Goal: Task Accomplishment & Management: Use online tool/utility

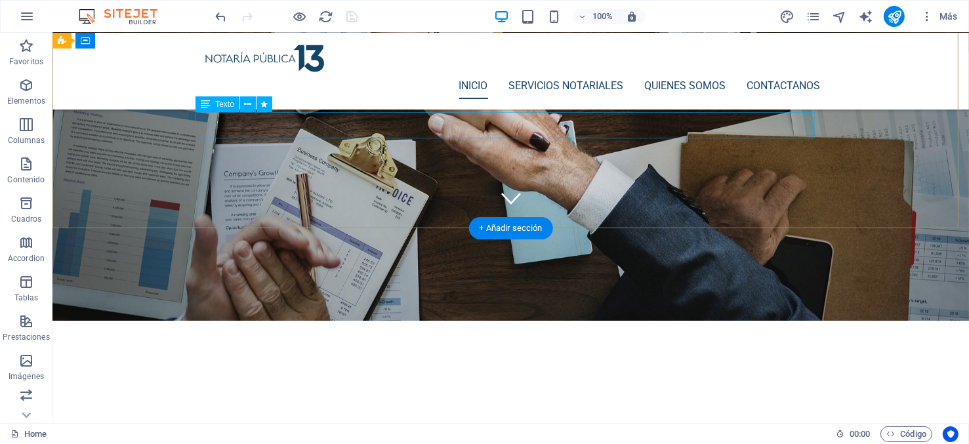
scroll to position [121, 0]
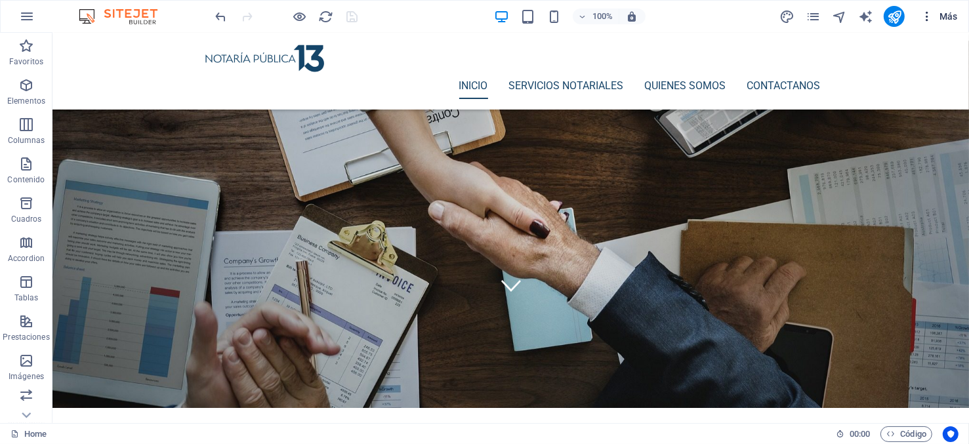
click at [927, 15] on icon "button" at bounding box center [926, 16] width 13 height 13
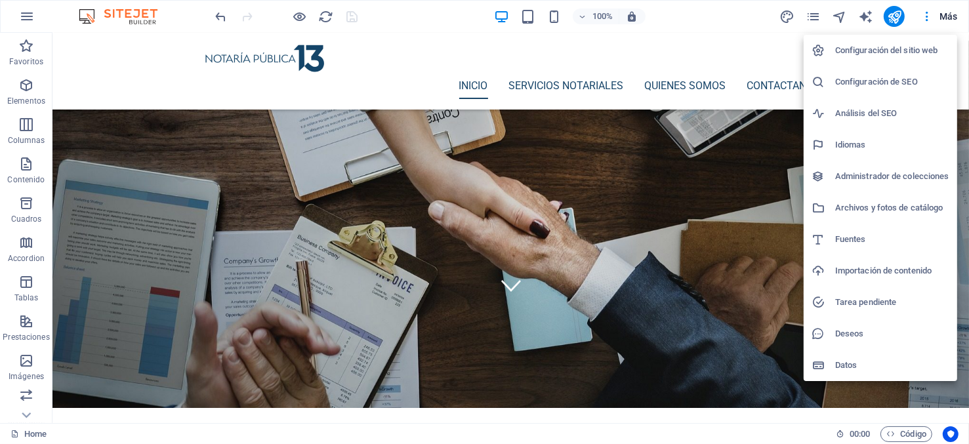
click at [738, 21] on div at bounding box center [484, 222] width 969 height 444
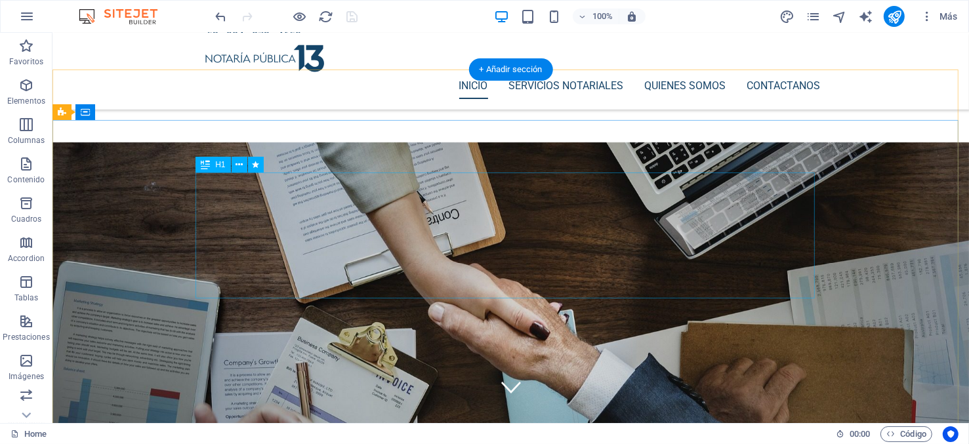
scroll to position [0, 0]
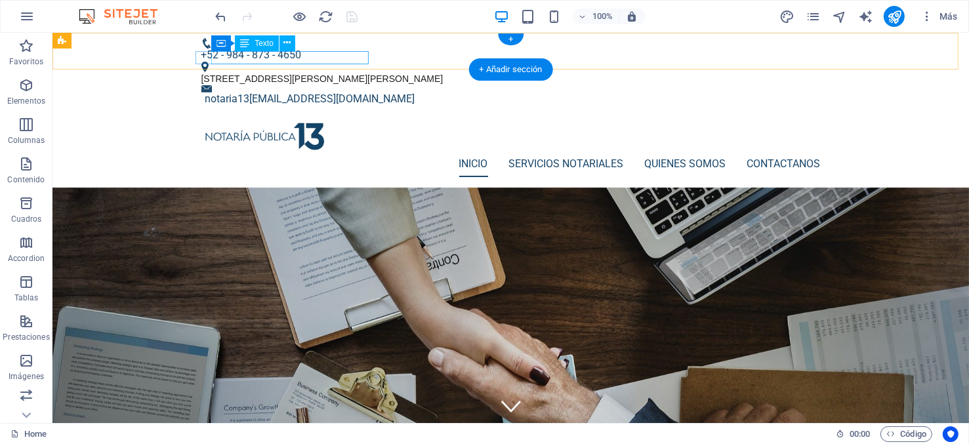
click at [224, 92] on div "notaria13 [EMAIL_ADDRESS][DOMAIN_NAME]" at bounding box center [512, 98] width 615 height 13
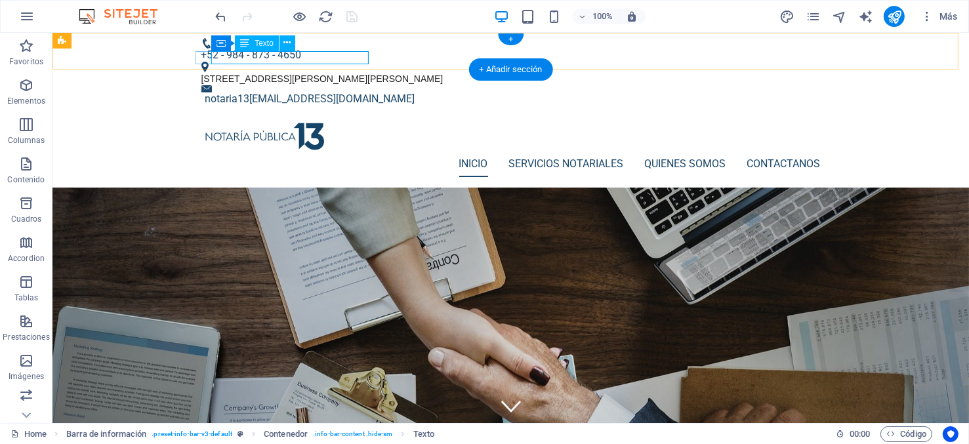
click at [296, 92] on div "notaria13 [EMAIL_ADDRESS][DOMAIN_NAME]" at bounding box center [512, 98] width 615 height 13
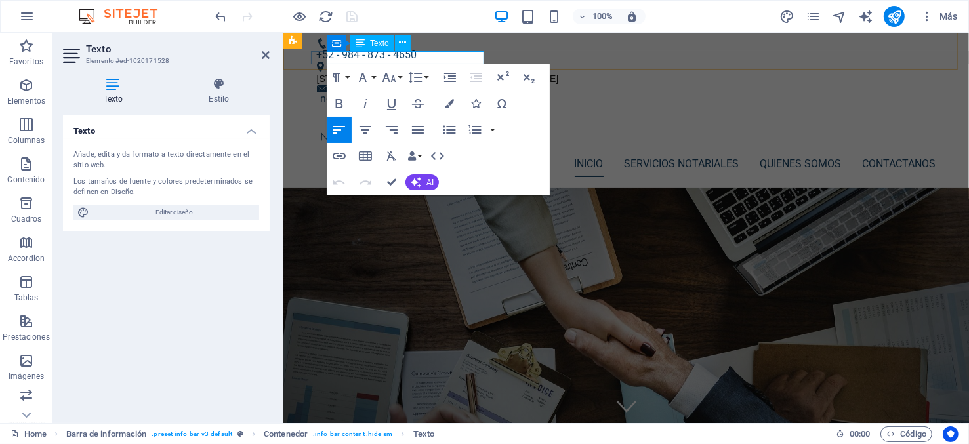
drag, startPoint x: 369, startPoint y: 56, endPoint x: 655, endPoint y: 97, distance: 288.2
click at [369, 92] on p "notaria13 [EMAIL_ADDRESS][DOMAIN_NAME]" at bounding box center [627, 98] width 615 height 13
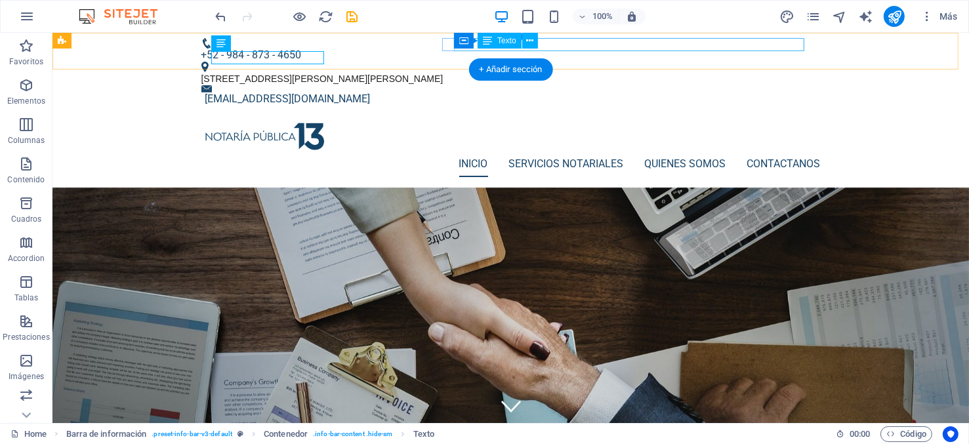
click at [793, 72] on div "[STREET_ADDRESS][PERSON_NAME][PERSON_NAME]" at bounding box center [505, 78] width 609 height 13
click at [791, 72] on div "[STREET_ADDRESS][PERSON_NAME][PERSON_NAME]" at bounding box center [505, 78] width 609 height 13
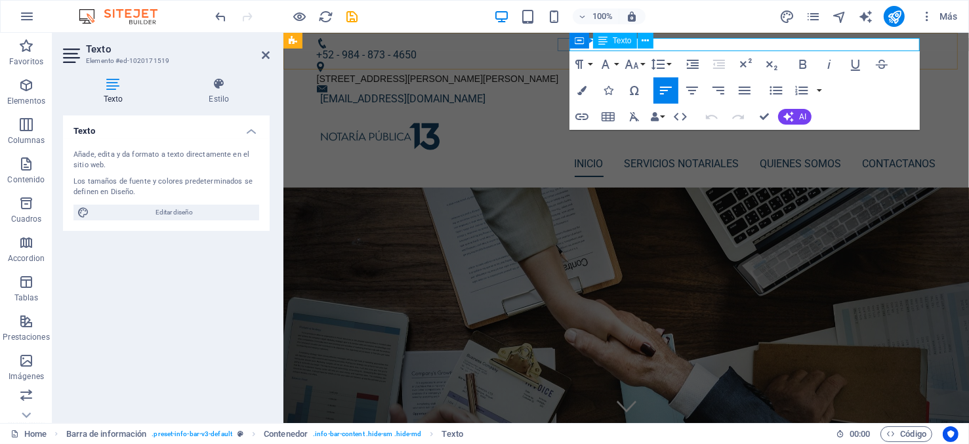
drag, startPoint x: 908, startPoint y: 43, endPoint x: 1193, endPoint y: 86, distance: 288.6
click at [558, 73] on span "[STREET_ADDRESS][PERSON_NAME][PERSON_NAME]" at bounding box center [437, 78] width 242 height 10
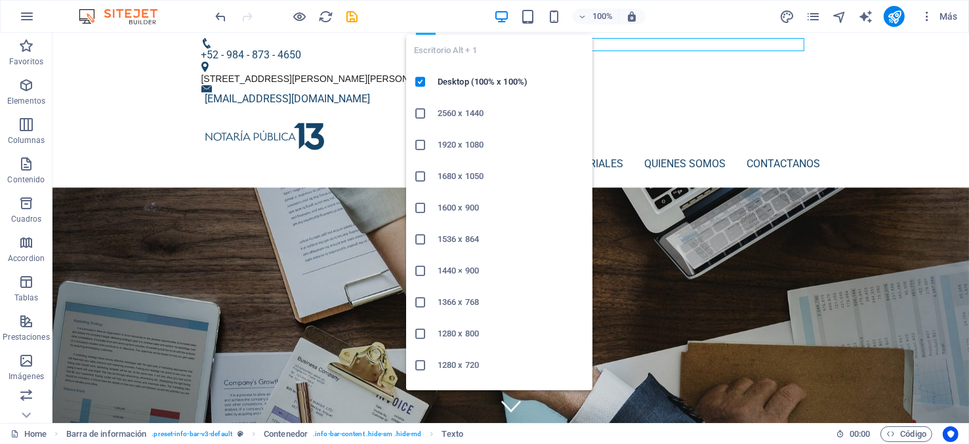
click at [500, 10] on icon "button" at bounding box center [501, 16] width 15 height 15
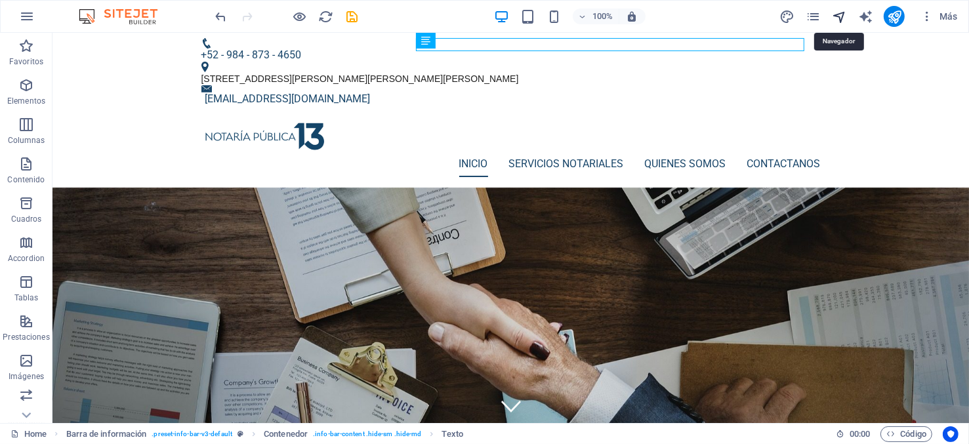
click at [841, 20] on icon "navigator" at bounding box center [839, 16] width 15 height 15
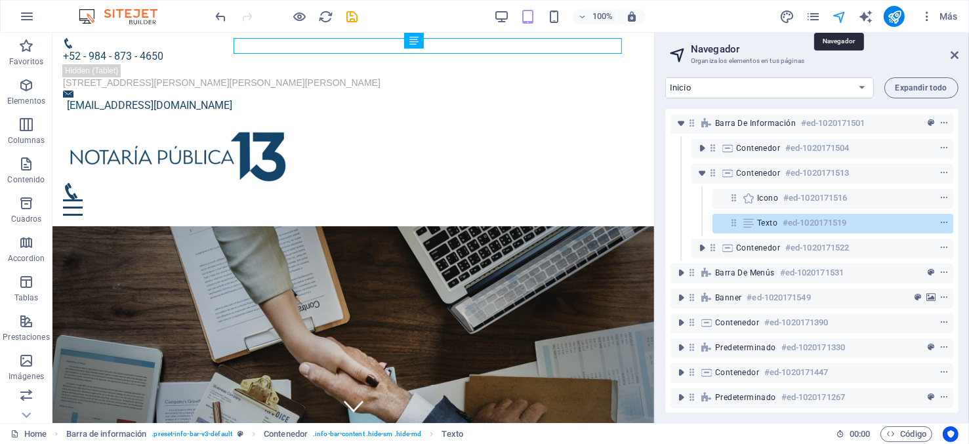
click at [841, 20] on icon "navigator" at bounding box center [839, 16] width 15 height 15
click at [811, 16] on icon "pages" at bounding box center [812, 16] width 15 height 15
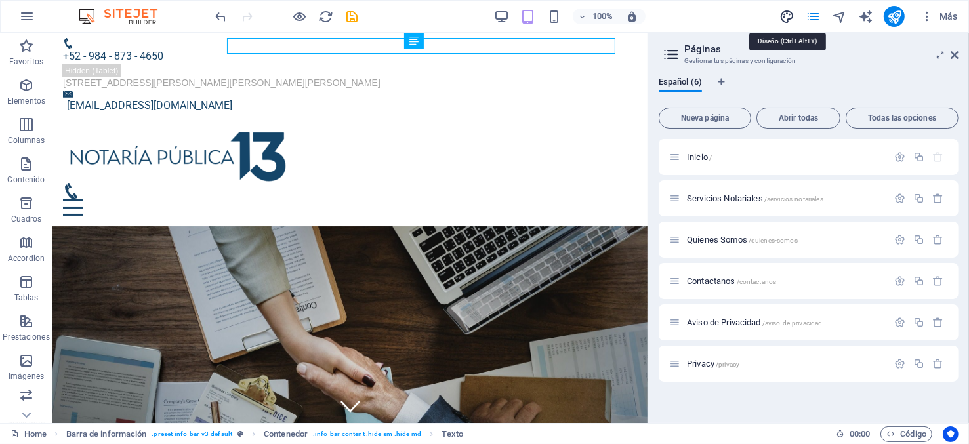
click at [789, 17] on icon "design" at bounding box center [786, 16] width 15 height 15
select select "px"
select select "400"
select select "px"
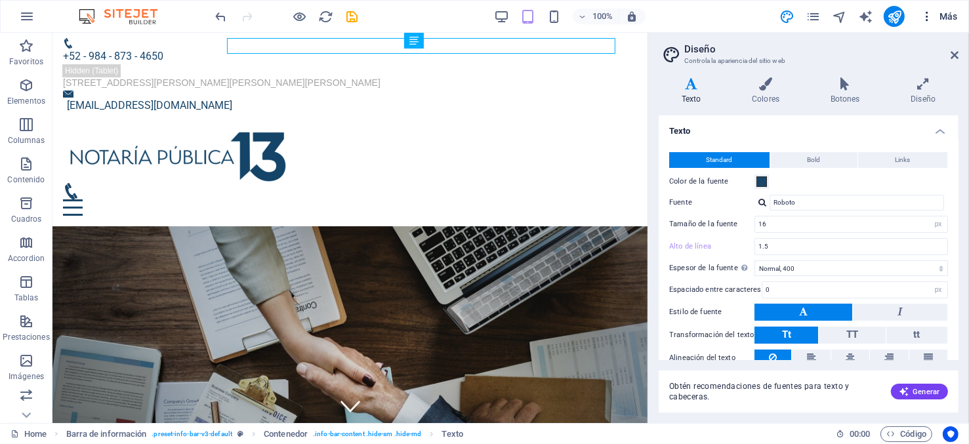
click at [927, 15] on icon "button" at bounding box center [926, 16] width 13 height 13
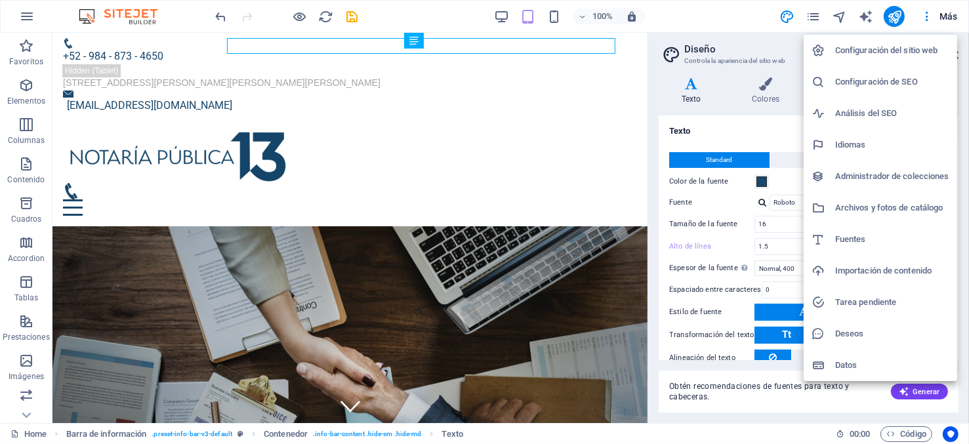
click at [406, 14] on div at bounding box center [484, 222] width 969 height 444
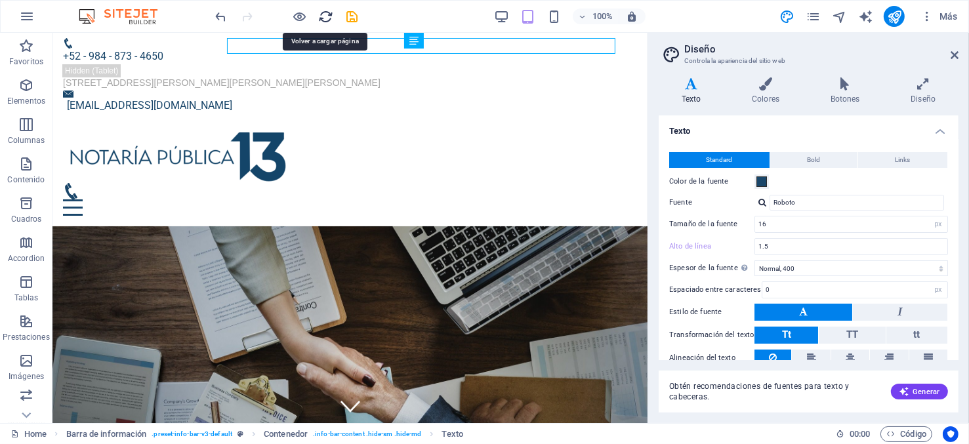
click at [325, 16] on icon "reload" at bounding box center [326, 16] width 15 height 15
click at [958, 54] on aside "Diseño Controla la apariencia del sitio web Variantes Texto Colores Botones Dis…" at bounding box center [807, 228] width 321 height 390
click at [957, 52] on icon at bounding box center [954, 55] width 8 height 10
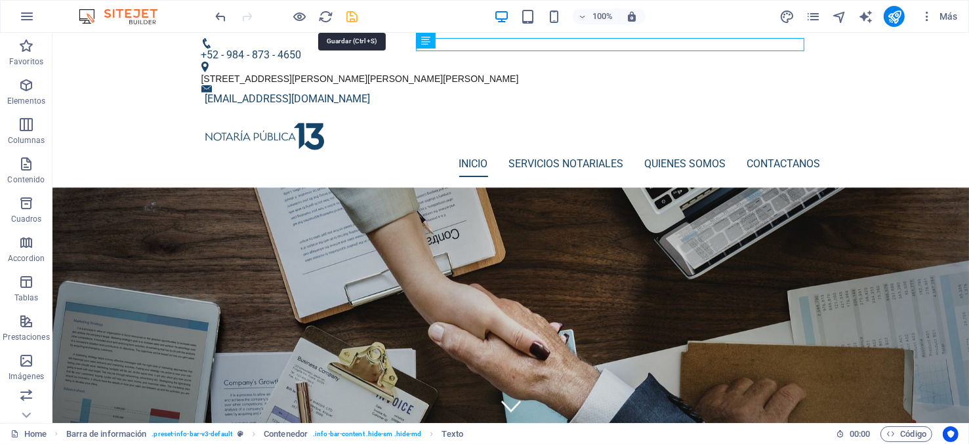
click at [353, 19] on icon "save" at bounding box center [352, 16] width 15 height 15
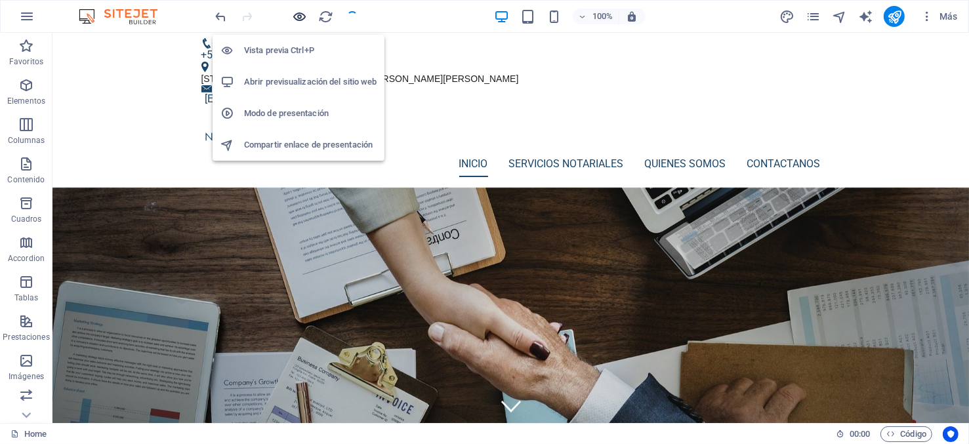
click at [300, 14] on icon "button" at bounding box center [300, 16] width 15 height 15
